Goal: Task Accomplishment & Management: Manage account settings

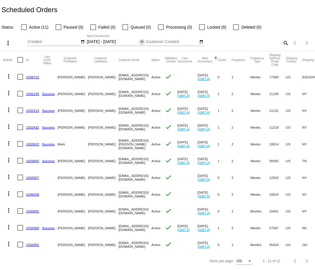
click at [141, 41] on mat-icon "close" at bounding box center [142, 42] width 4 height 5
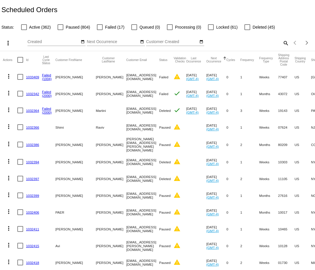
click at [282, 41] on mat-icon "search" at bounding box center [285, 42] width 7 height 9
click at [282, 41] on input "Search" at bounding box center [250, 42] width 78 height 5
paste input "forte.pj@gmail.com"
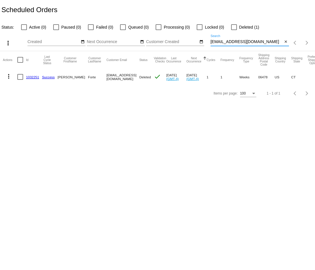
type input "forte.pj@gmail.com"
click at [9, 75] on mat-icon "more_vert" at bounding box center [8, 76] width 7 height 7
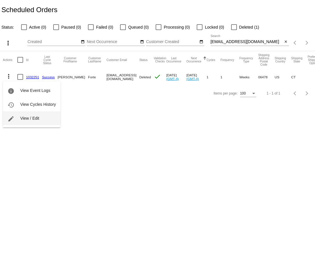
click at [35, 117] on span "View / Edit" at bounding box center [29, 118] width 19 height 5
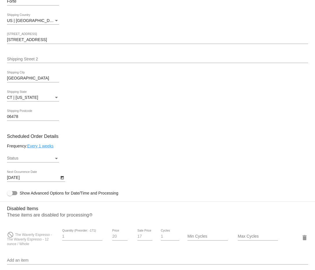
scroll to position [271, 0]
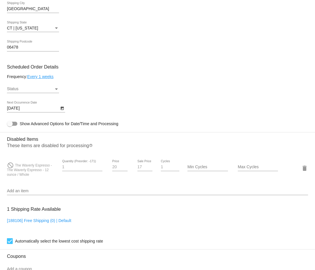
click at [53, 93] on div "Status Status" at bounding box center [33, 87] width 52 height 11
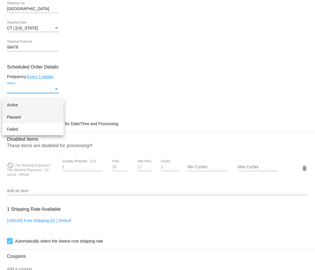
click at [39, 118] on span "Paused" at bounding box center [33, 117] width 52 height 12
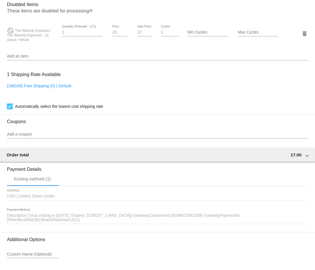
scroll to position [464, 0]
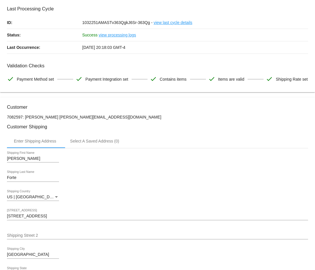
scroll to position [0, 0]
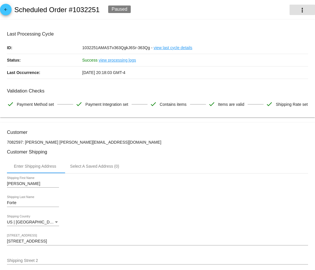
click at [300, 13] on mat-icon "more_vert" at bounding box center [302, 10] width 7 height 7
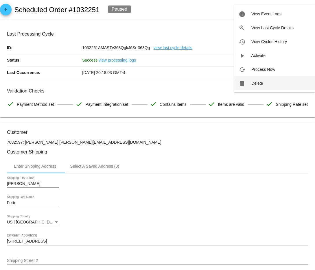
click at [265, 83] on button "delete Delete" at bounding box center [274, 83] width 81 height 14
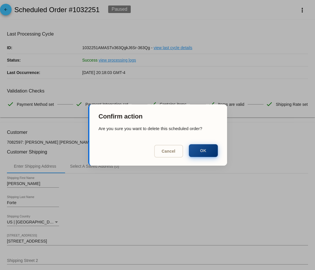
click at [205, 150] on button "OK" at bounding box center [203, 150] width 29 height 13
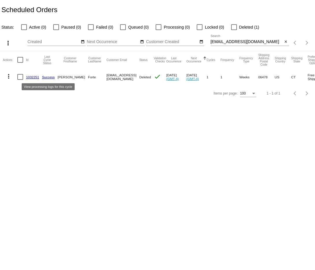
click at [44, 76] on link "Success" at bounding box center [48, 77] width 13 height 4
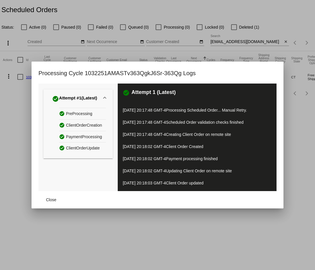
click at [16, 104] on div at bounding box center [157, 135] width 315 height 270
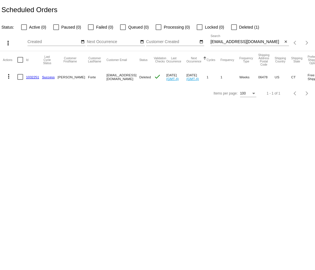
click at [34, 78] on link "1032251" at bounding box center [32, 77] width 13 height 4
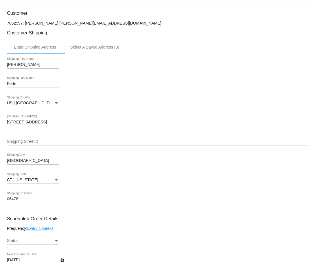
scroll to position [249, 0]
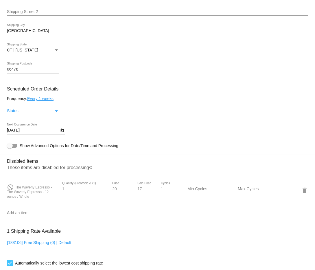
click at [52, 113] on div "Status" at bounding box center [30, 111] width 47 height 5
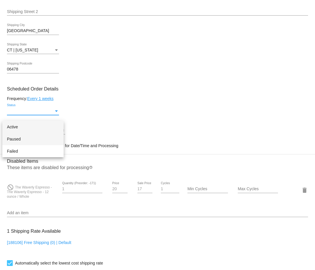
click at [46, 140] on span "Paused" at bounding box center [33, 139] width 52 height 12
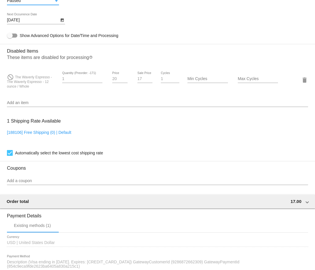
scroll to position [464, 0]
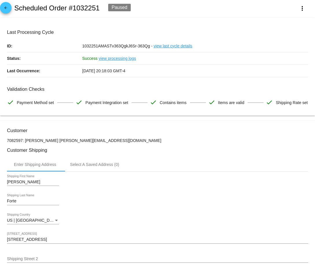
scroll to position [0, 0]
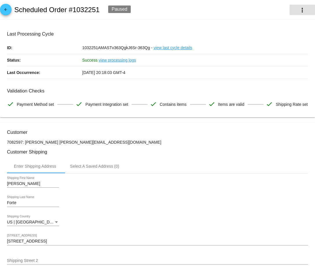
click at [304, 7] on mat-icon "more_vert" at bounding box center [302, 10] width 7 height 7
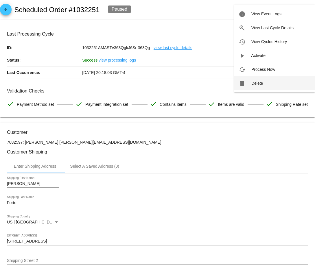
click at [274, 81] on button "delete Delete" at bounding box center [274, 83] width 81 height 14
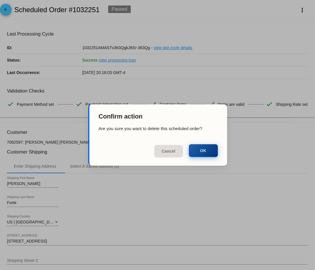
click at [208, 151] on button "OK" at bounding box center [203, 150] width 29 height 13
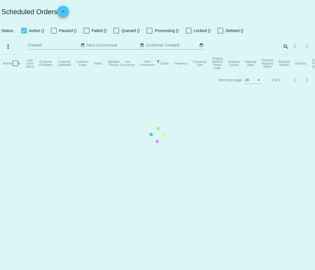
checkbox input "false"
